Goal: Navigation & Orientation: Find specific page/section

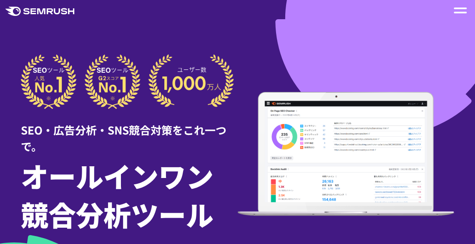
click at [459, 8] on span at bounding box center [460, 9] width 13 height 2
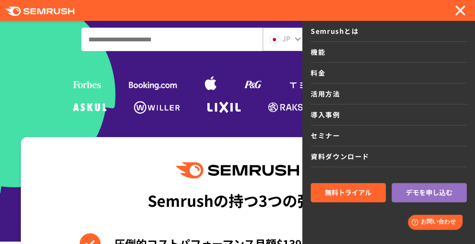
scroll to position [250, 0]
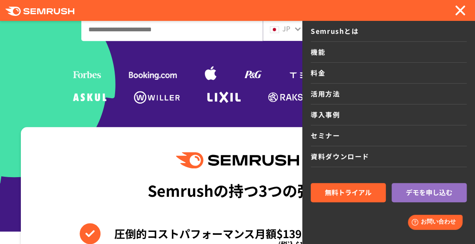
click at [463, 10] on div at bounding box center [460, 10] width 13 height 10
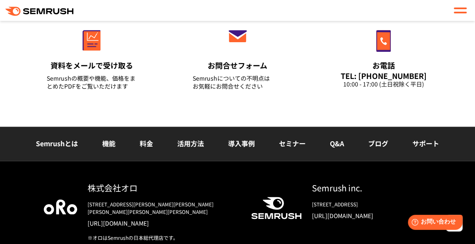
scroll to position [3327, 0]
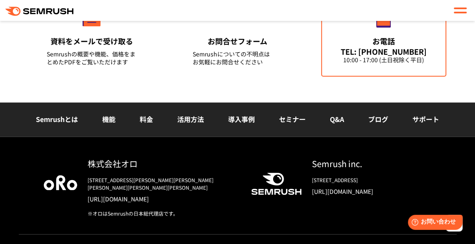
drag, startPoint x: 440, startPoint y: 55, endPoint x: 435, endPoint y: 57, distance: 5.3
click at [438, 56] on div "お電話 TEL: [PHONE_NUMBER] 10:00 - 17:00 (土日祝除く平日)" at bounding box center [383, 32] width 125 height 88
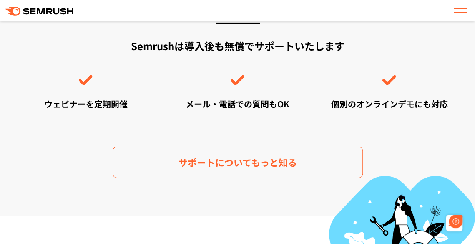
scroll to position [2694, 0]
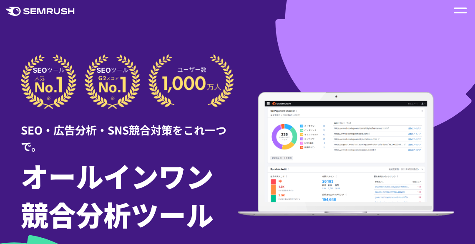
click at [459, 93] on div "SEO・広告分析・SNS競合対策をこれ一つで。 オールインワン 競合分析ツール ※ G2.com SEOツール部門にてG2スコア＆人気度No.1獲得（2023…" at bounding box center [238, 205] width 451 height 302
click at [462, 9] on span at bounding box center [460, 9] width 13 height 2
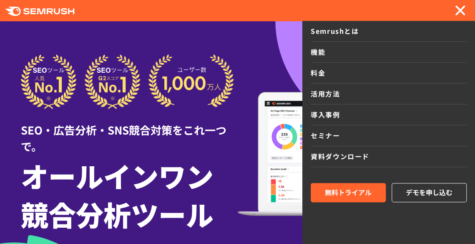
click at [247, 129] on img at bounding box center [346, 154] width 217 height 124
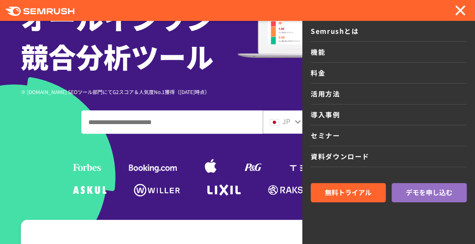
scroll to position [167, 0]
